Goal: Transaction & Acquisition: Purchase product/service

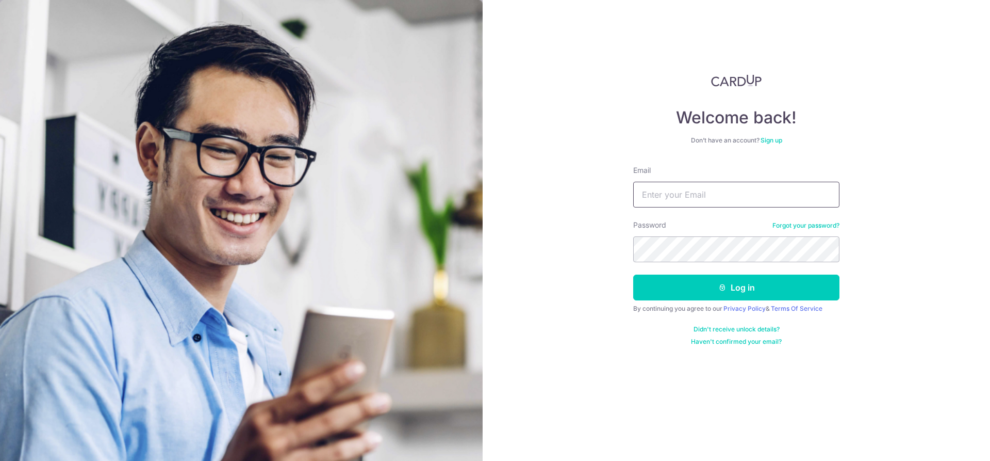
click at [685, 200] on input "Email" at bounding box center [737, 195] width 206 height 26
type input "[EMAIL_ADDRESS][DOMAIN_NAME]"
click at [747, 293] on button "Log in" at bounding box center [737, 287] width 206 height 26
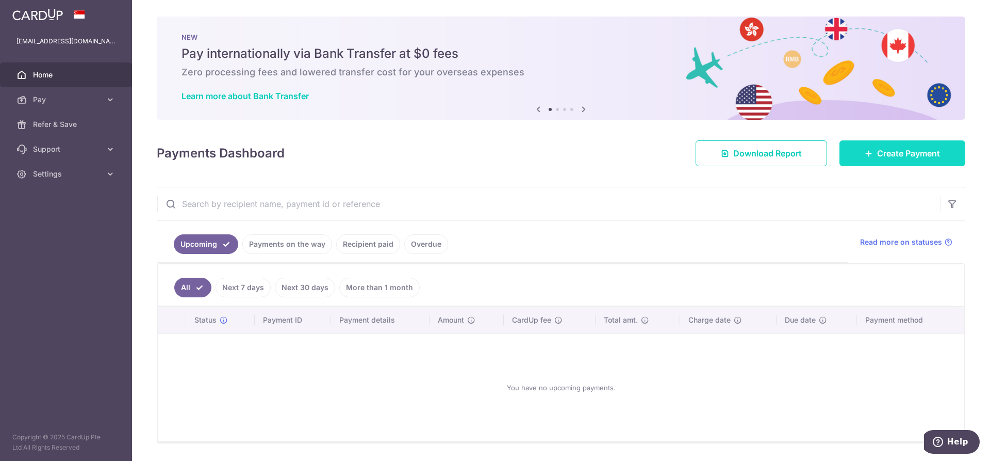
click at [926, 156] on span "Create Payment" at bounding box center [909, 153] width 63 height 12
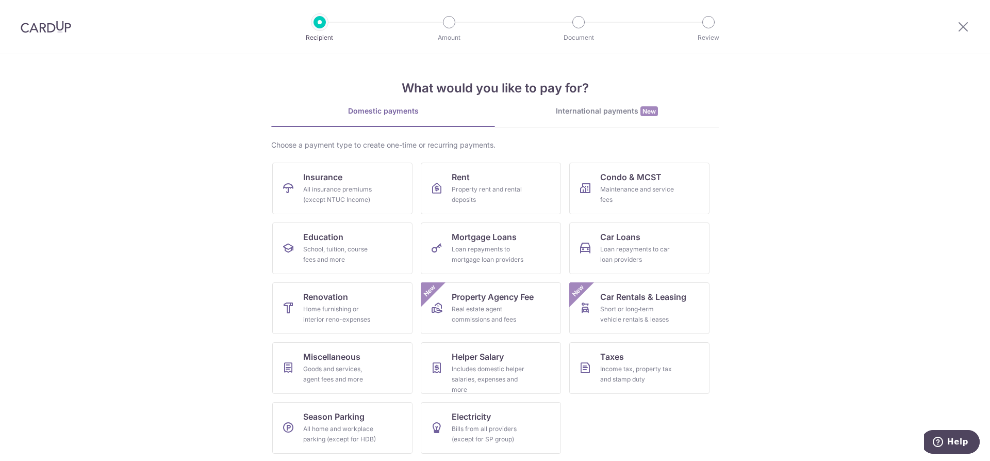
scroll to position [1, 0]
click at [628, 364] on div "Income tax, property tax and stamp duty" at bounding box center [637, 373] width 74 height 21
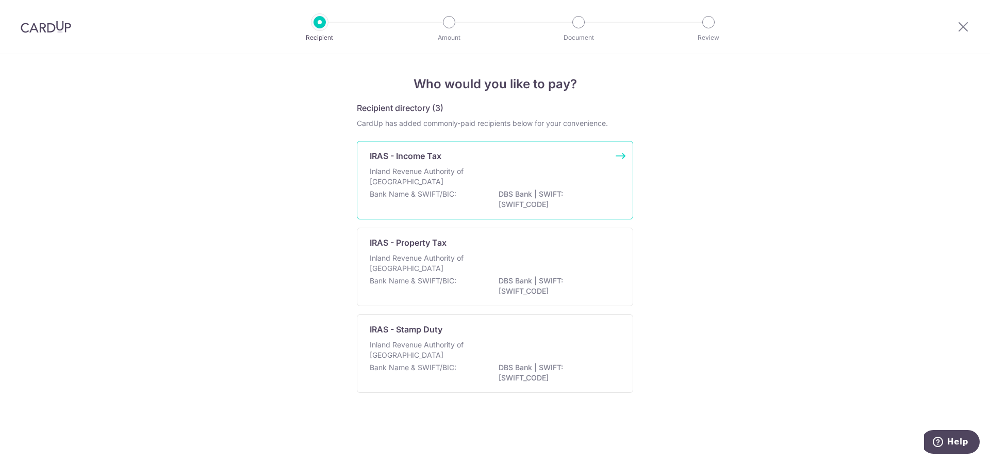
click at [442, 197] on p "Bank Name & SWIFT/BIC:" at bounding box center [413, 194] width 87 height 10
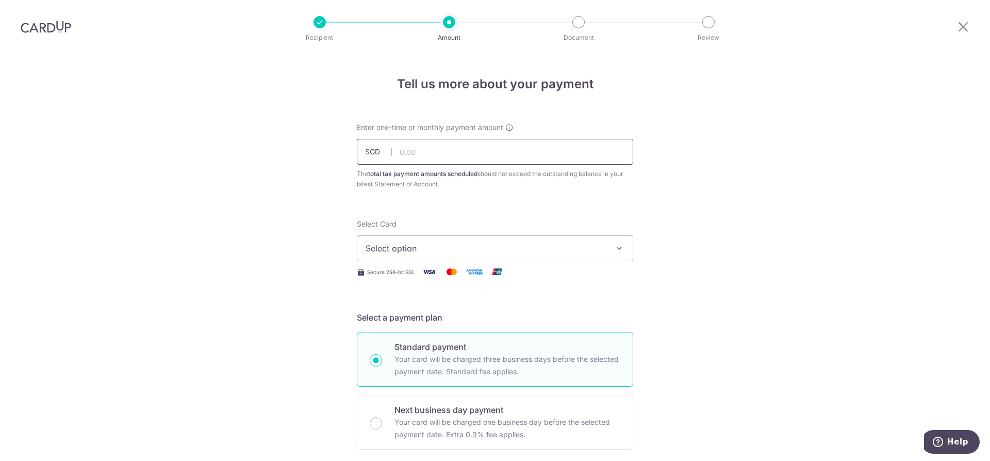
click at [431, 155] on input "text" at bounding box center [495, 152] width 277 height 26
click at [451, 153] on input "4,721.00" at bounding box center [495, 152] width 277 height 26
type input "4,721.27"
click at [452, 248] on span "Select option" at bounding box center [486, 248] width 240 height 12
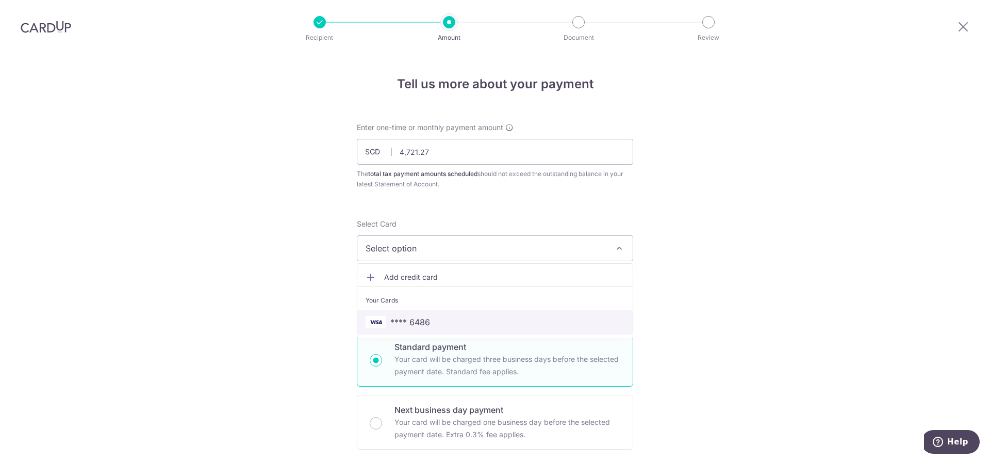
click at [415, 323] on span "**** 6486" at bounding box center [411, 322] width 40 height 12
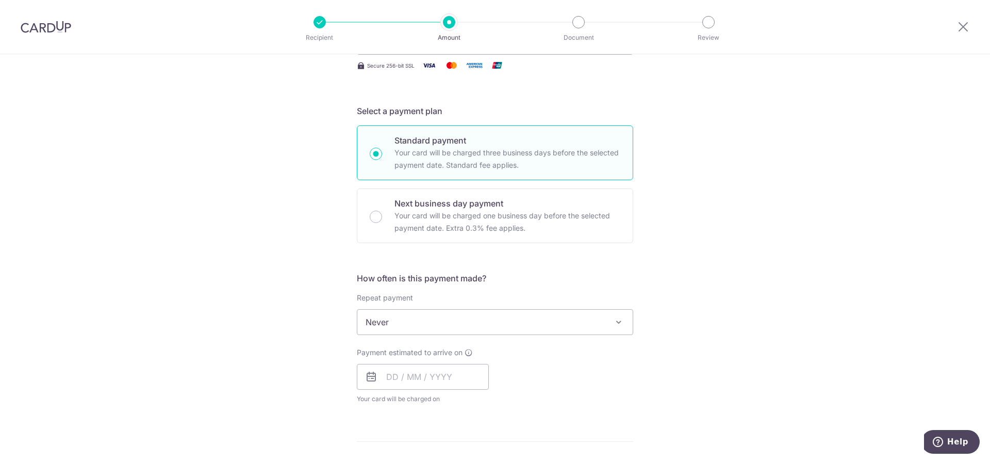
scroll to position [258, 0]
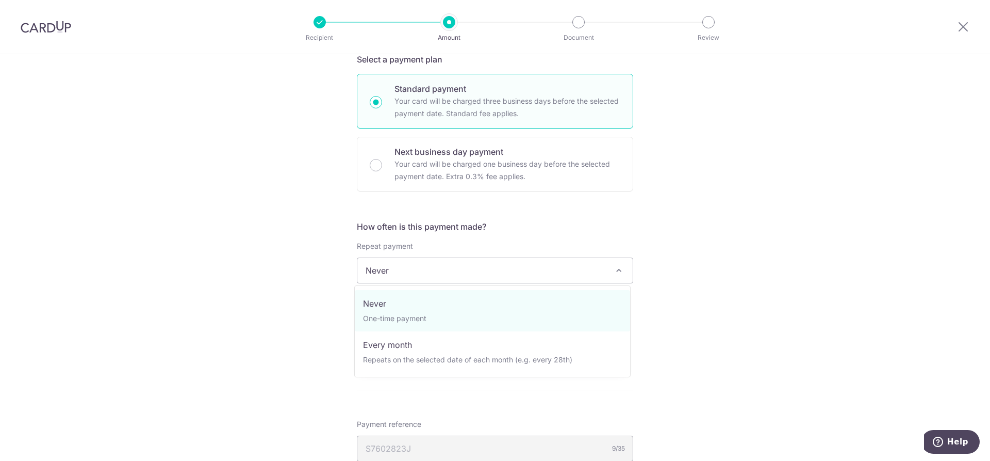
click at [423, 269] on span "Never" at bounding box center [495, 270] width 275 height 25
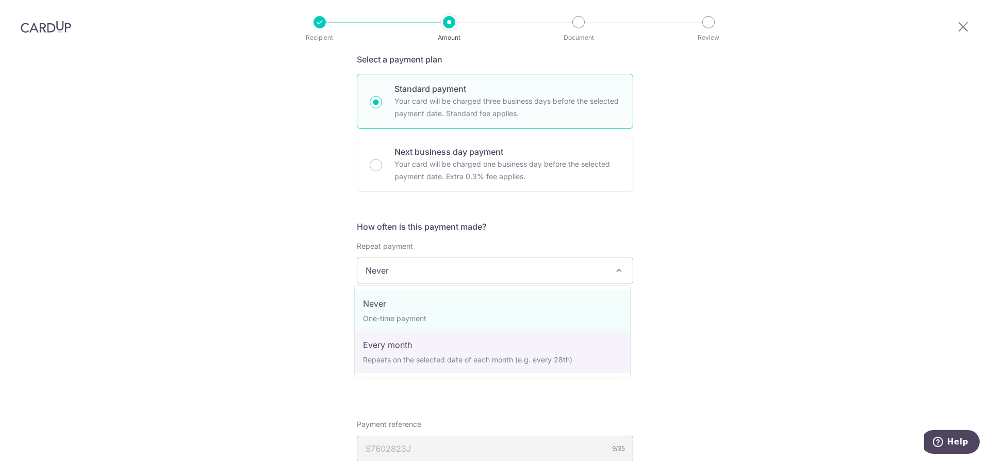
select select "3"
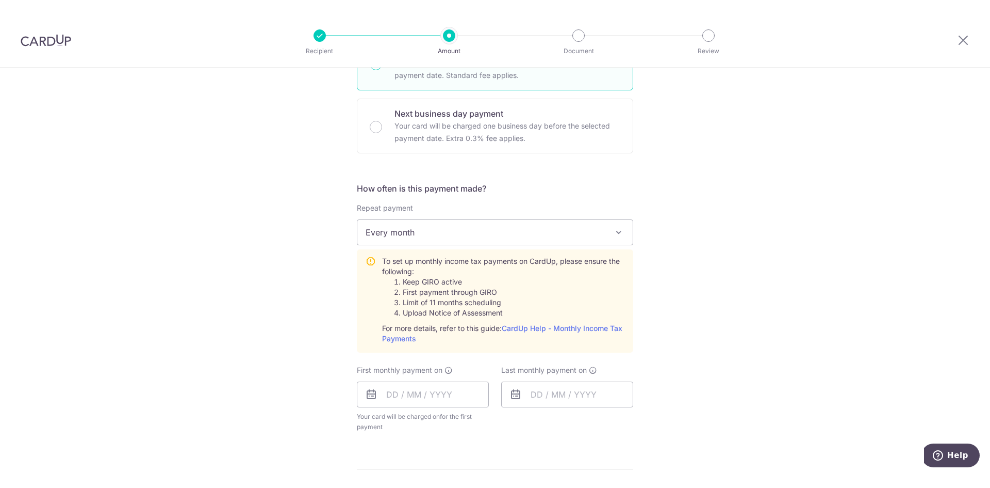
scroll to position [361, 0]
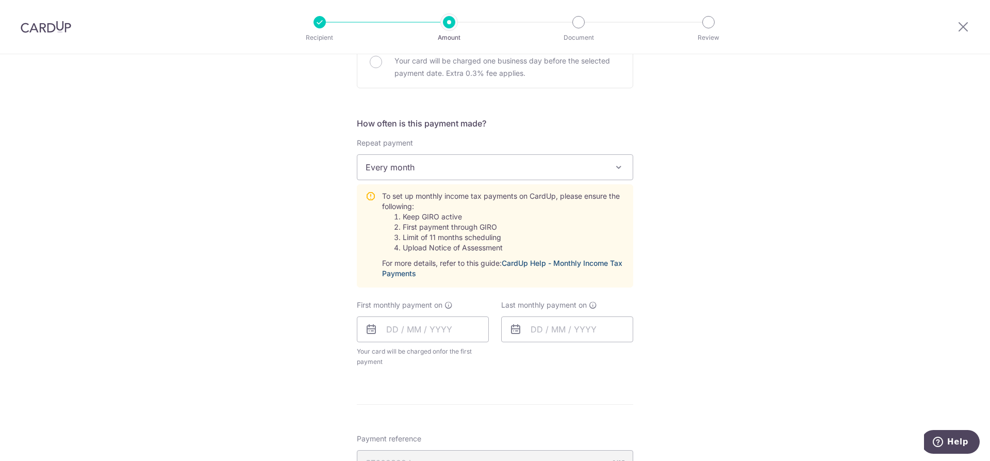
click at [547, 264] on link "CardUp Help - Monthly Income Tax Payments" at bounding box center [502, 267] width 240 height 19
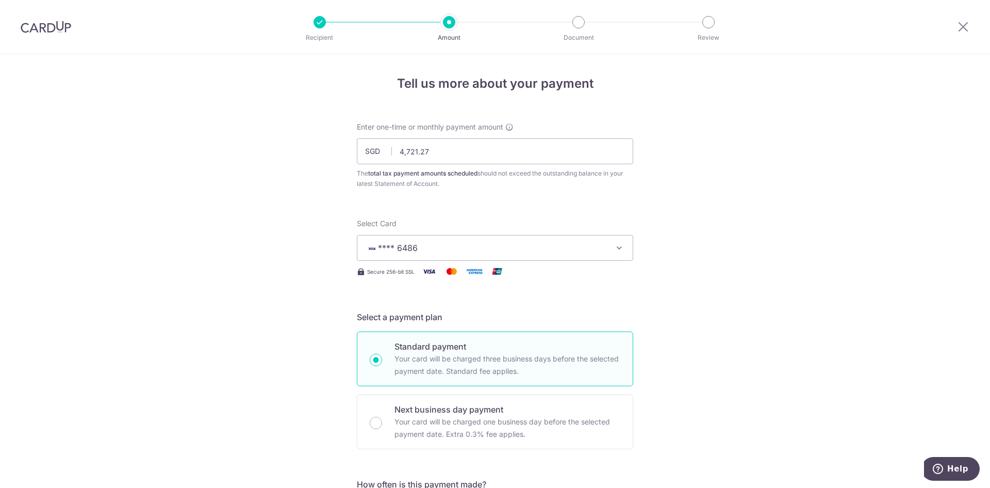
scroll to position [0, 0]
click at [960, 460] on span "Help" at bounding box center [958, 468] width 21 height 9
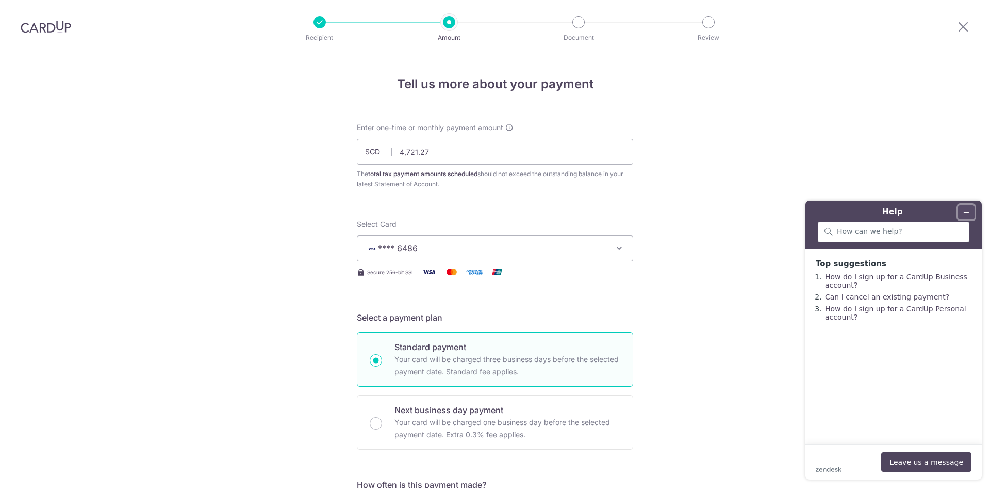
click at [967, 212] on icon "Minimize widget" at bounding box center [966, 211] width 7 height 7
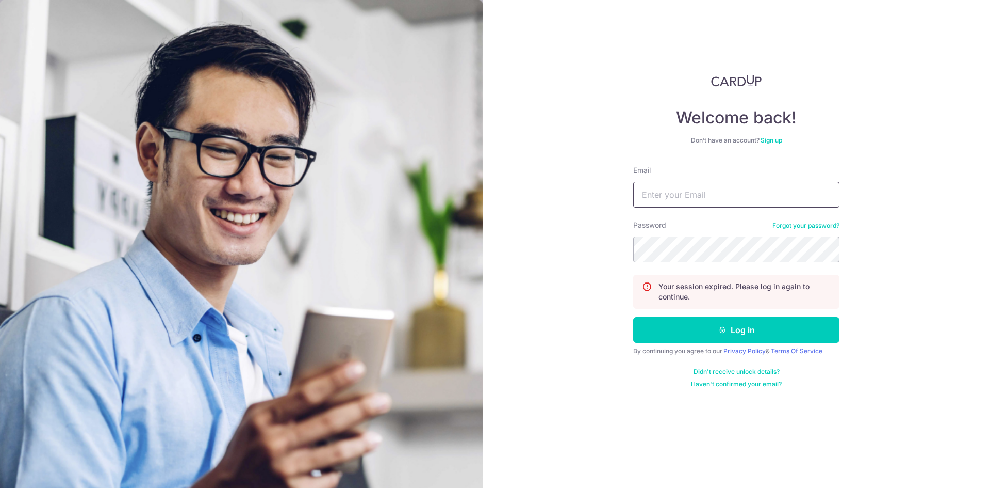
click at [680, 199] on input "Email" at bounding box center [737, 195] width 206 height 26
type input "mabel_876@hotmail.com"
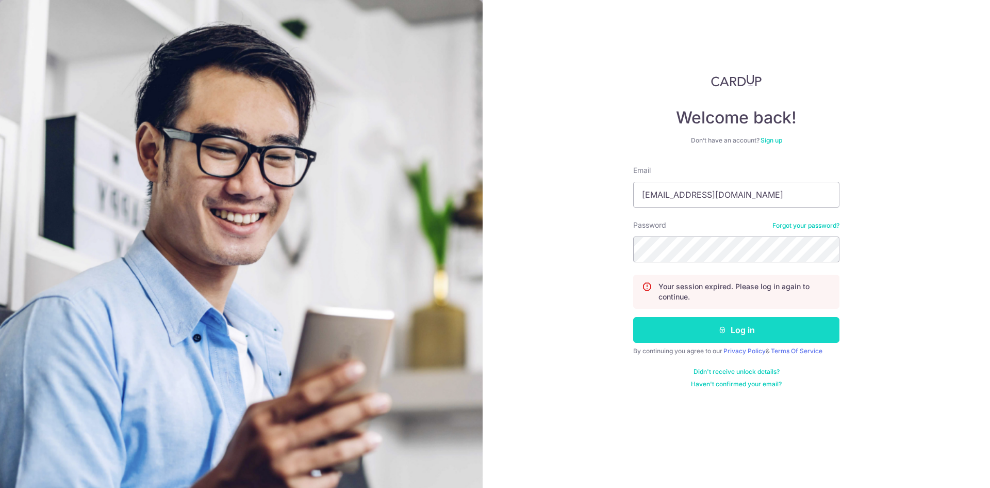
click at [755, 329] on button "Log in" at bounding box center [737, 330] width 206 height 26
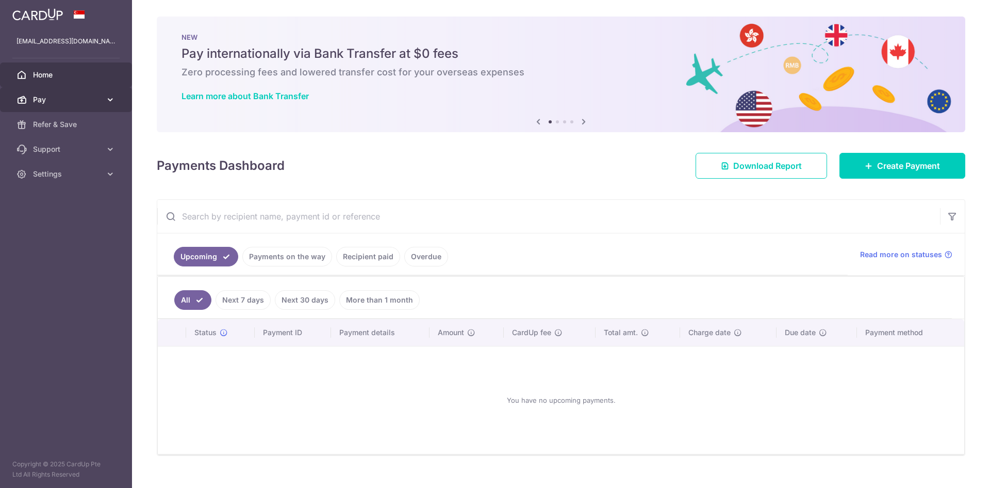
click at [104, 96] on link "Pay" at bounding box center [66, 99] width 132 height 25
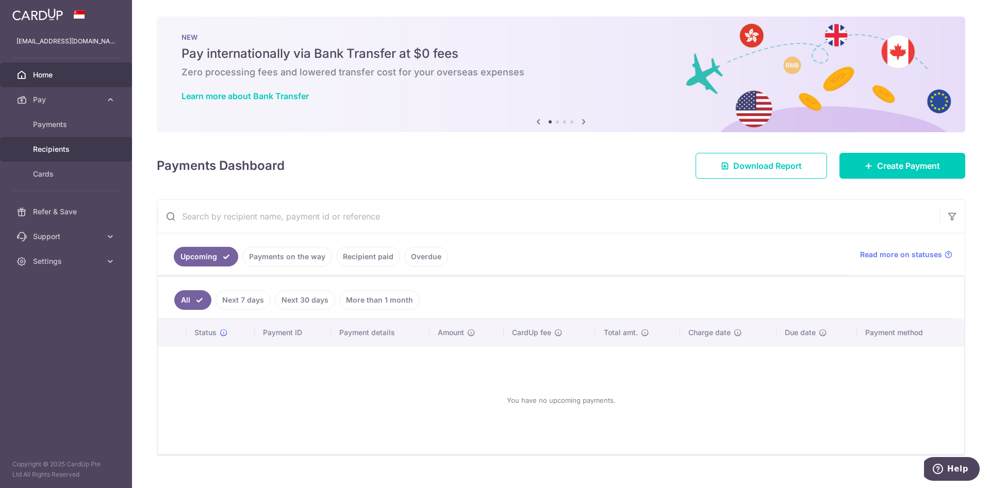
click at [58, 148] on span "Recipients" at bounding box center [67, 149] width 68 height 10
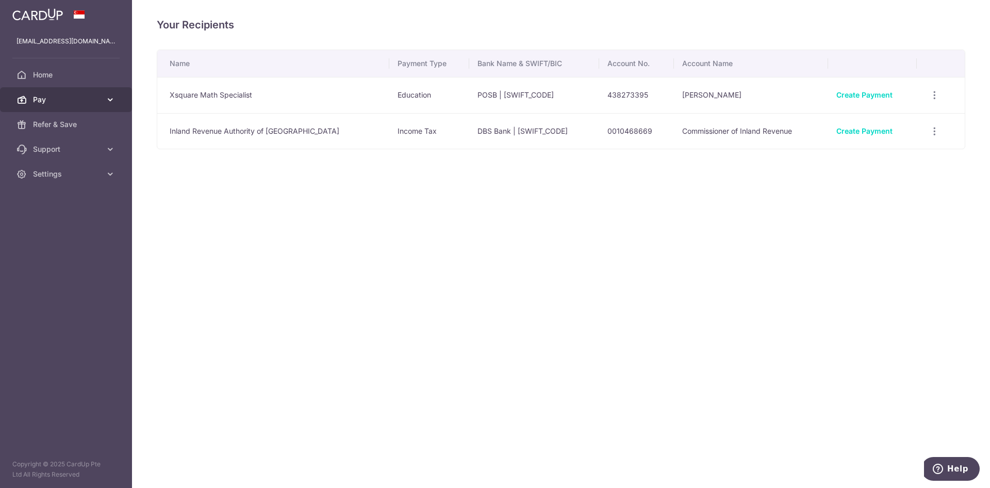
click at [103, 100] on link "Pay" at bounding box center [66, 99] width 132 height 25
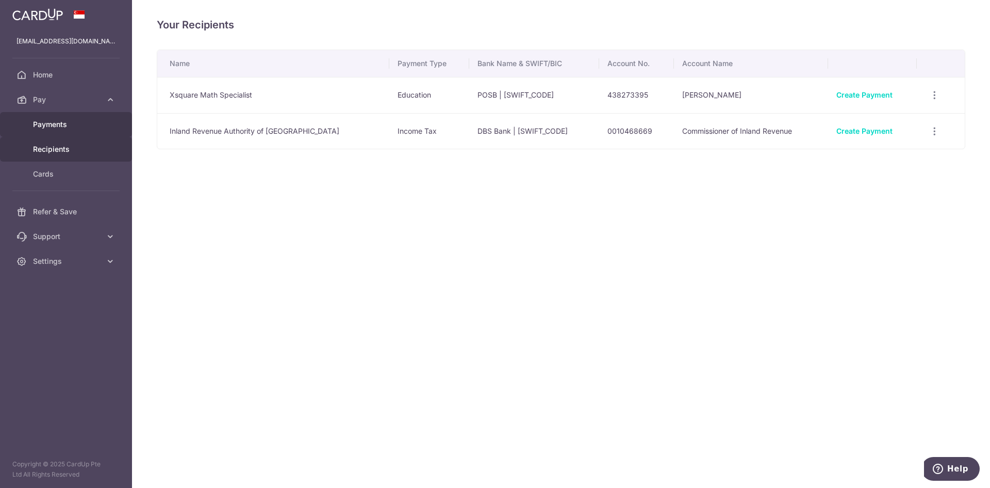
click at [57, 124] on span "Payments" at bounding box center [67, 124] width 68 height 10
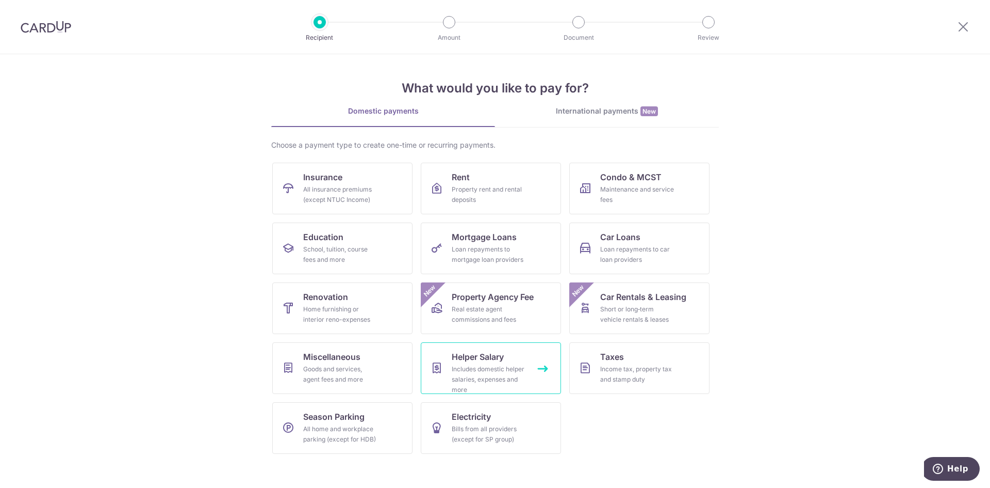
click at [490, 365] on div "Includes domestic helper salaries, expenses and more" at bounding box center [489, 379] width 74 height 31
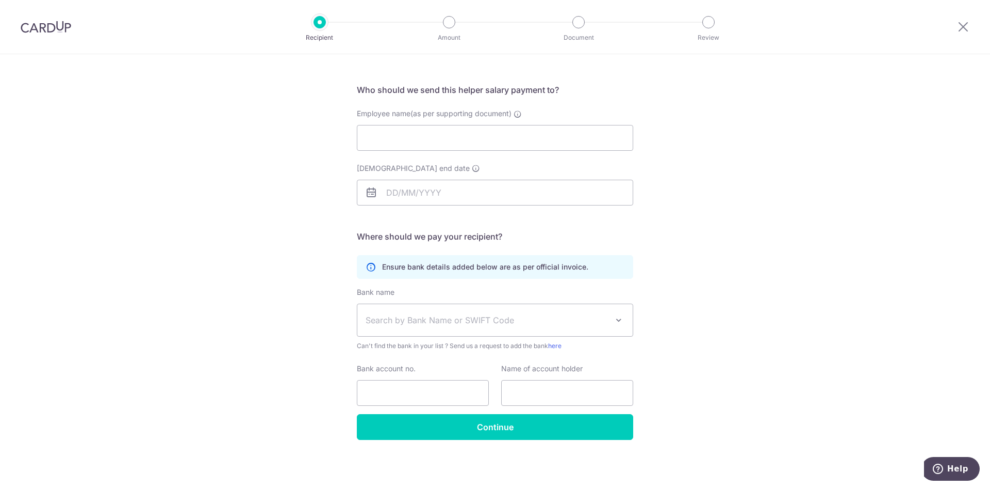
scroll to position [58, 0]
type input "Ceria Shayne Joy Manalo"
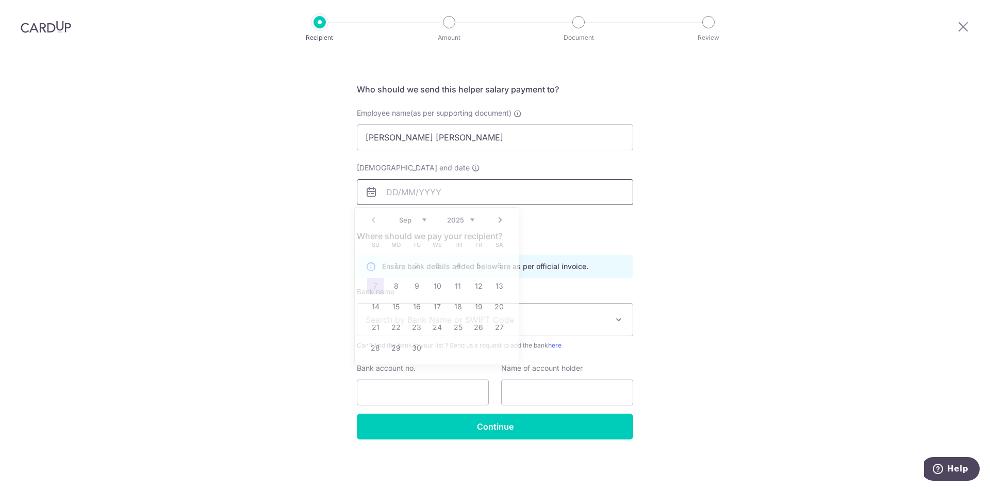
click at [401, 196] on input "Employment contract end date" at bounding box center [495, 192] width 277 height 26
click at [766, 237] on div "Who would you like to pay? Your recipient does not need a CardUp account to rec…" at bounding box center [495, 241] width 990 height 491
drag, startPoint x: 475, startPoint y: 138, endPoint x: 454, endPoint y: 138, distance: 21.2
click at [454, 138] on input "Ceria Shayne Joy Manalo" at bounding box center [495, 137] width 277 height 26
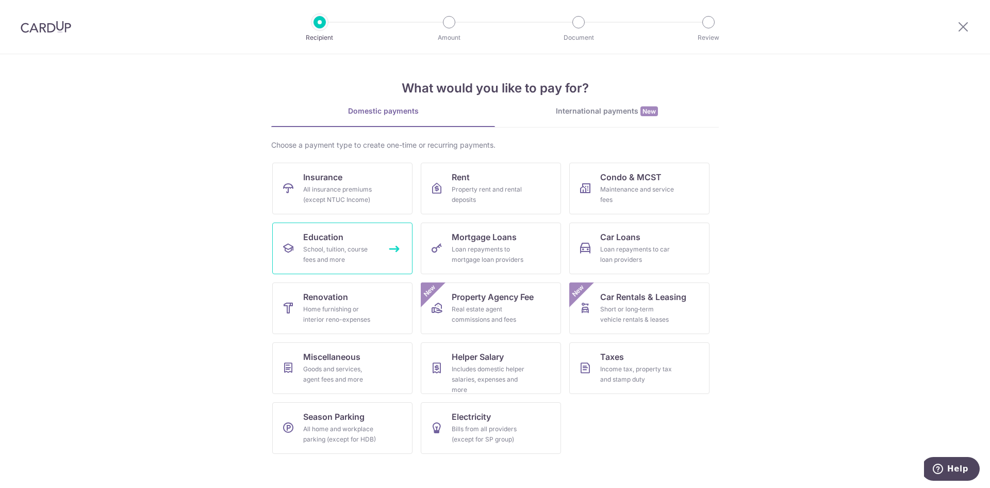
click at [353, 239] on link "Education School, tuition, course fees and more" at bounding box center [342, 248] width 140 height 52
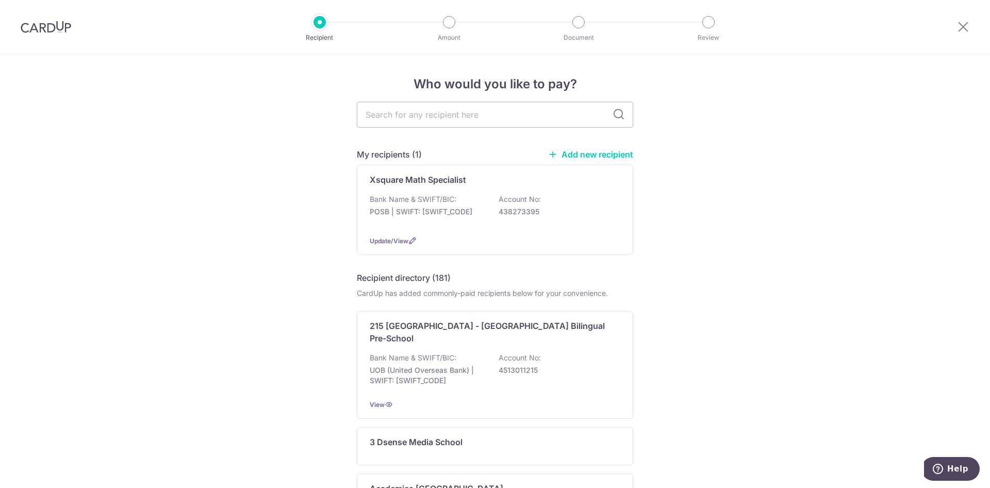
click at [614, 155] on link "Add new recipient" at bounding box center [590, 154] width 85 height 10
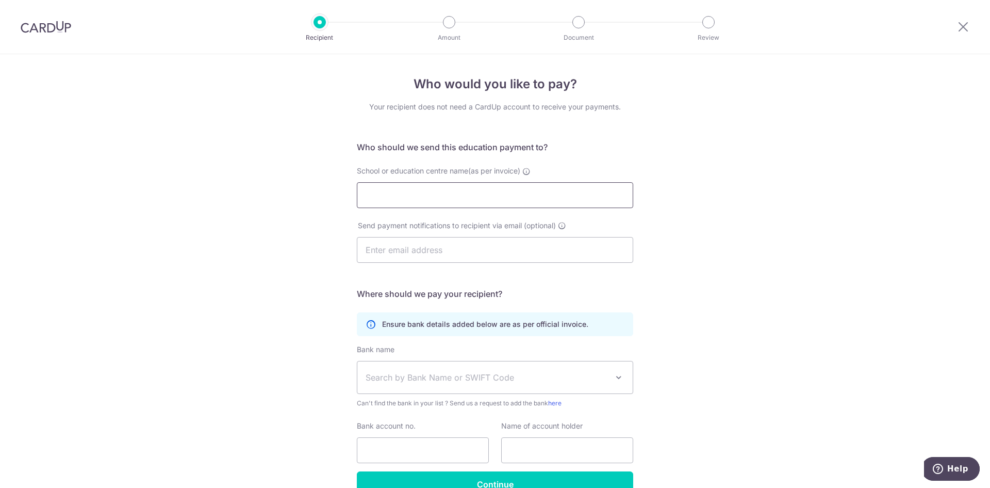
click at [467, 200] on input "School or education centre name(as per invoice)" at bounding box center [495, 195] width 277 height 26
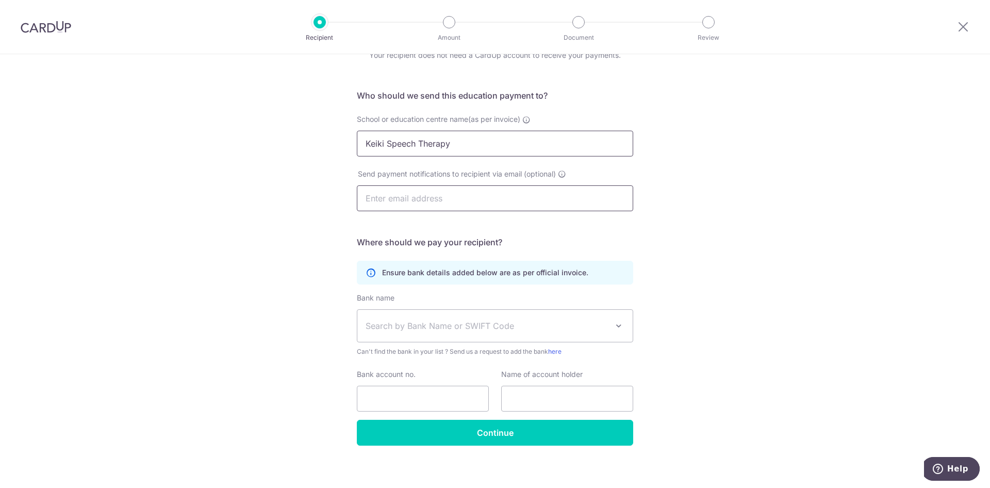
type input "Keiki Speech Therapy"
click at [403, 200] on input "text" at bounding box center [495, 198] width 277 height 26
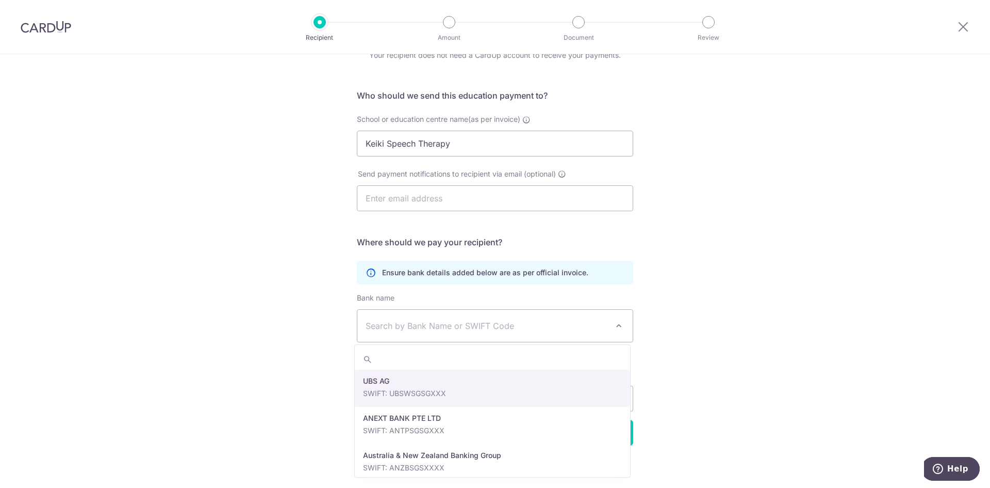
click at [421, 322] on span "Search by Bank Name or SWIFT Code" at bounding box center [487, 325] width 242 height 12
type input "DBS"
select select "6"
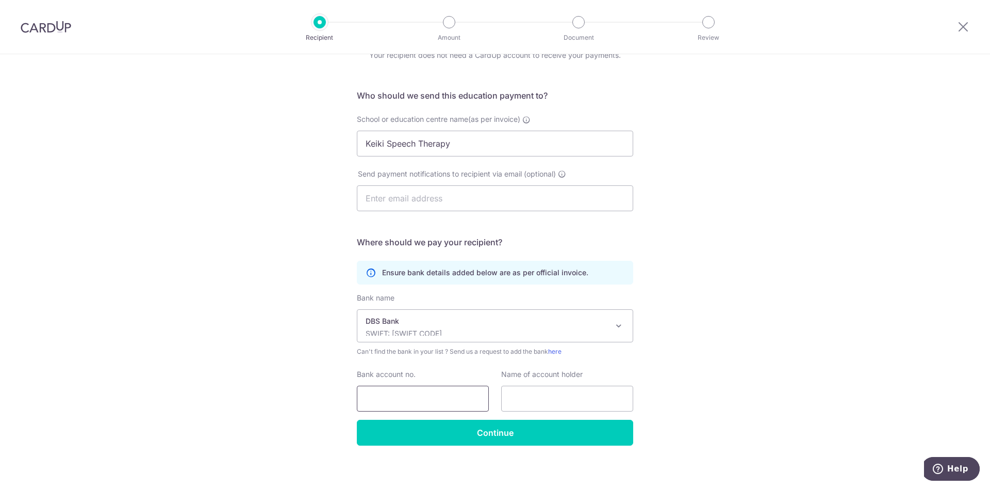
click at [412, 394] on input "Bank account no." at bounding box center [423, 398] width 132 height 26
type input "0726164977"
click at [539, 399] on input "text" at bounding box center [567, 398] width 132 height 26
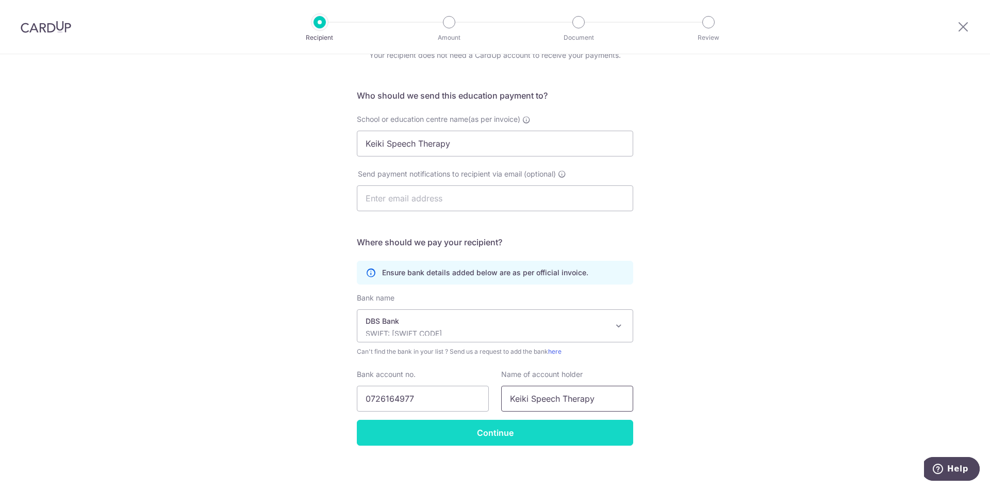
type input "Keiki Speech Therapy"
click at [516, 427] on input "Continue" at bounding box center [495, 432] width 277 height 26
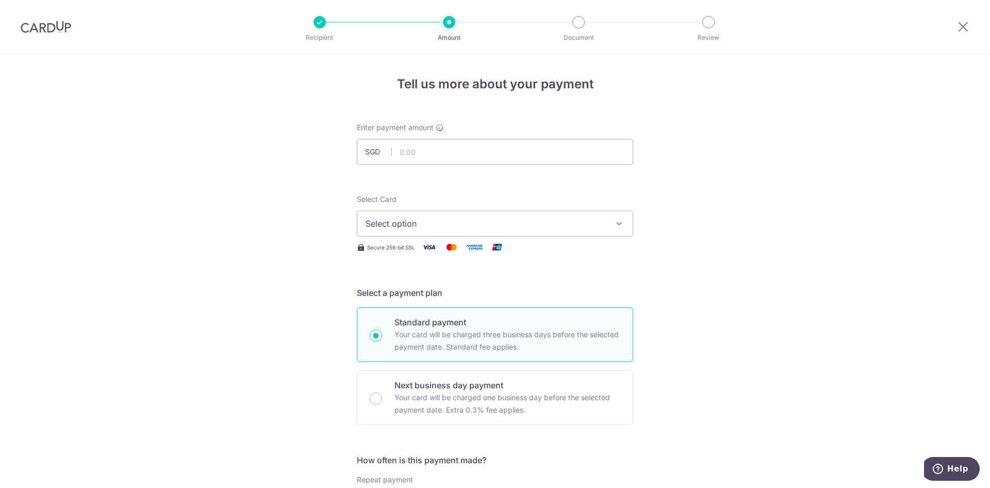
click at [416, 222] on span "Select option" at bounding box center [486, 223] width 240 height 12
click at [418, 148] on input "text" at bounding box center [495, 152] width 277 height 26
type input "1,200.00"
click at [452, 217] on button "Select option" at bounding box center [495, 223] width 277 height 26
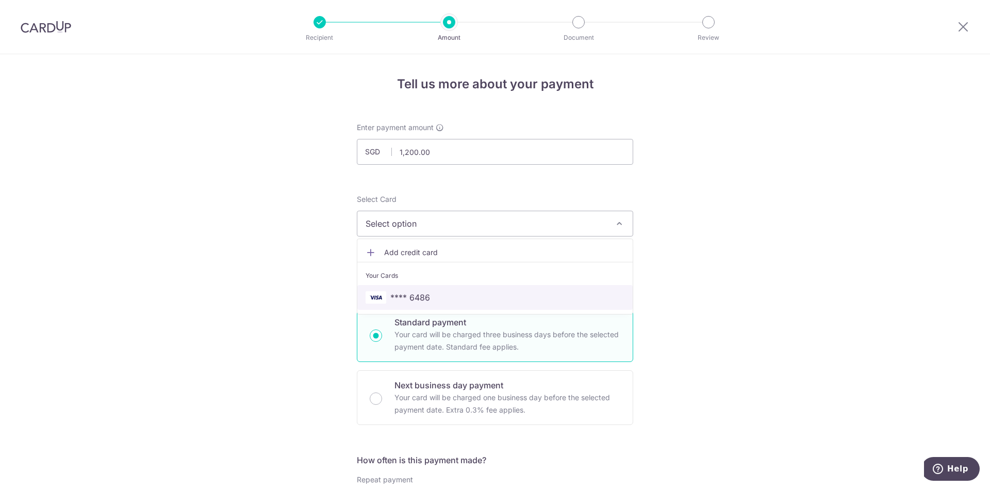
click at [418, 289] on link "**** 6486" at bounding box center [495, 297] width 275 height 25
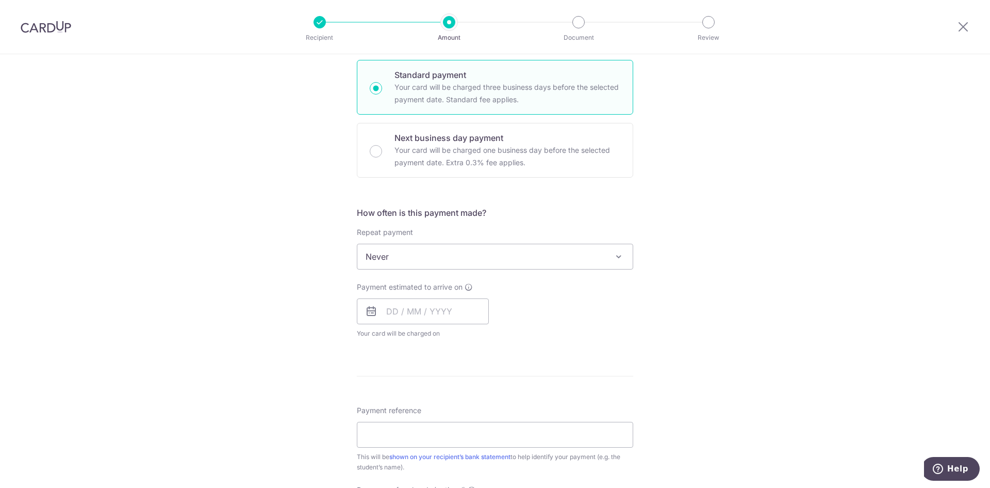
scroll to position [258, 0]
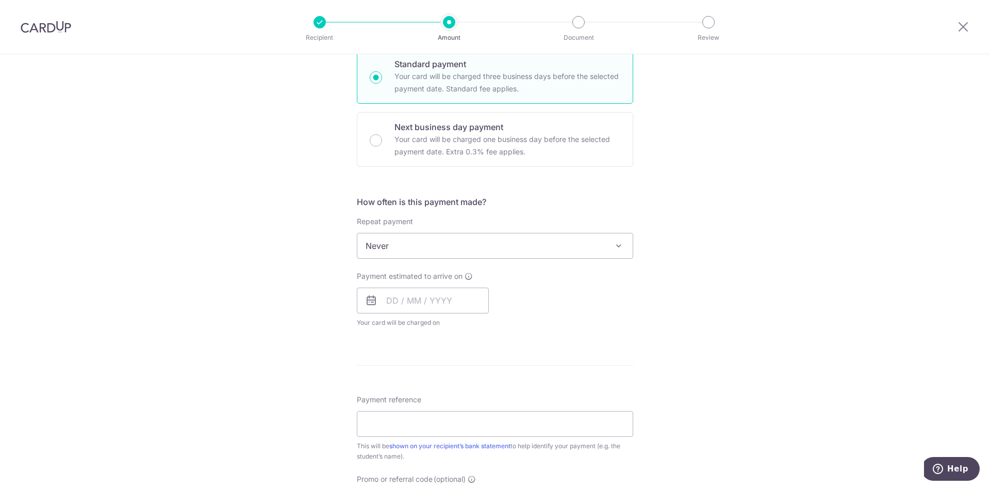
click at [414, 242] on span "Never" at bounding box center [495, 245] width 275 height 25
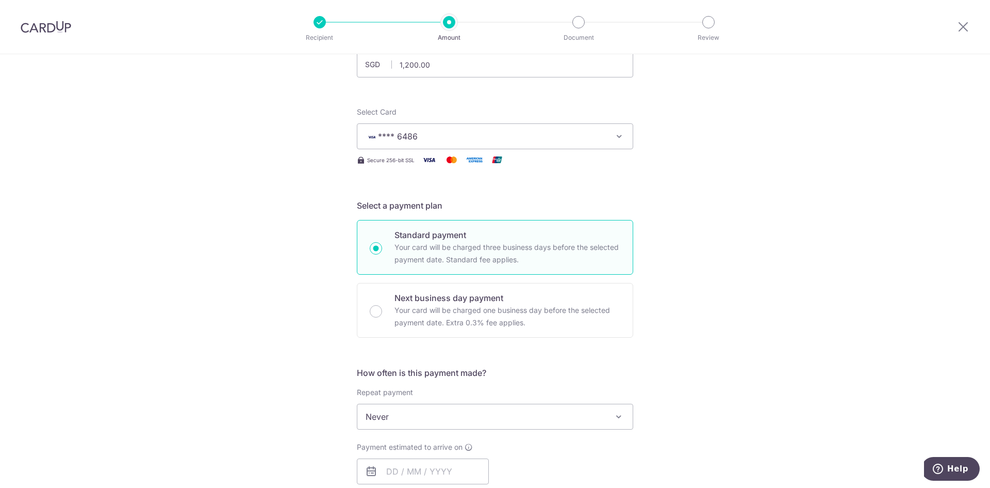
scroll to position [0, 0]
